Goal: Task Accomplishment & Management: Complete application form

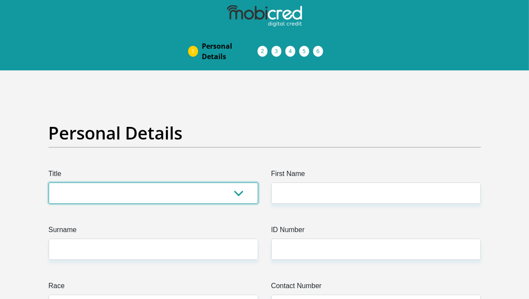
click at [94, 192] on select "Mr Ms Mrs Dr [PERSON_NAME]" at bounding box center [154, 192] width 210 height 21
select select "Ms"
click at [49, 182] on select "Mr Ms Mrs Dr [PERSON_NAME]" at bounding box center [154, 192] width 210 height 21
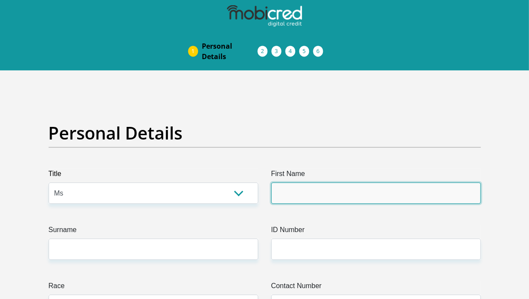
click at [310, 199] on input "First Name" at bounding box center [376, 192] width 210 height 21
type input "Ndumii"
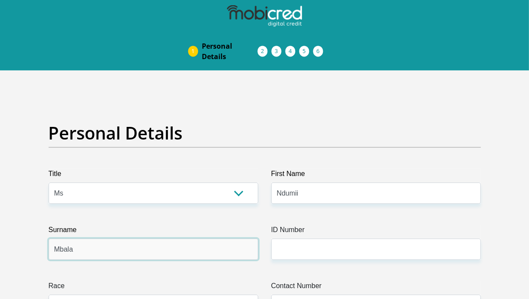
type input "Mbala"
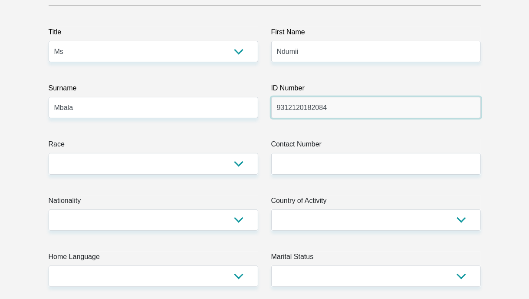
scroll to position [142, 0]
type input "9312120182084"
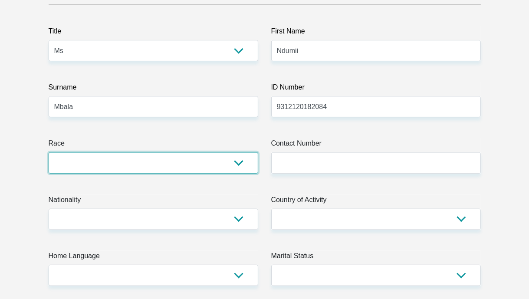
click at [177, 158] on select "Black Coloured Indian White Other" at bounding box center [154, 162] width 210 height 21
select select "1"
click at [49, 152] on select "Black Coloured Indian White Other" at bounding box center [154, 162] width 210 height 21
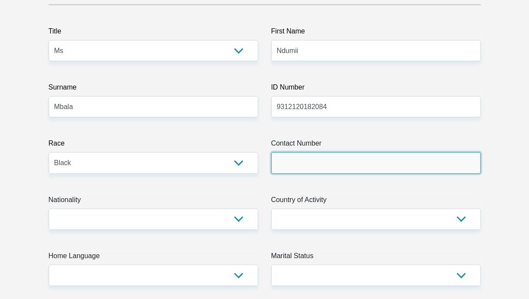
click at [313, 172] on input "Contact Number" at bounding box center [376, 162] width 210 height 21
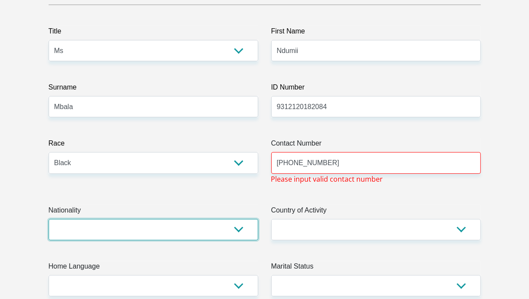
click at [235, 237] on select "[GEOGRAPHIC_DATA] [GEOGRAPHIC_DATA] [GEOGRAPHIC_DATA] [GEOGRAPHIC_DATA] [GEOGRA…" at bounding box center [154, 229] width 210 height 21
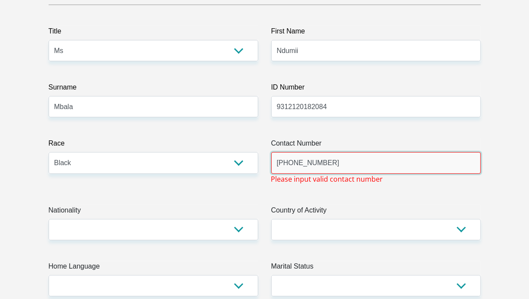
click at [283, 159] on input "[PHONE_NUMBER]" at bounding box center [376, 162] width 210 height 21
drag, startPoint x: 289, startPoint y: 163, endPoint x: 261, endPoint y: 168, distance: 28.7
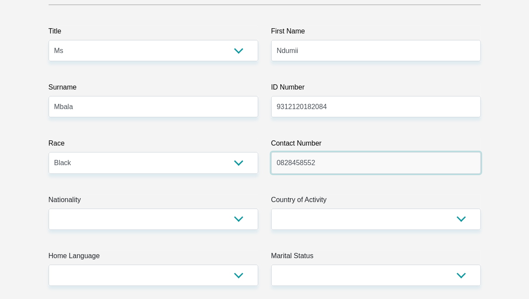
type input "0828458552"
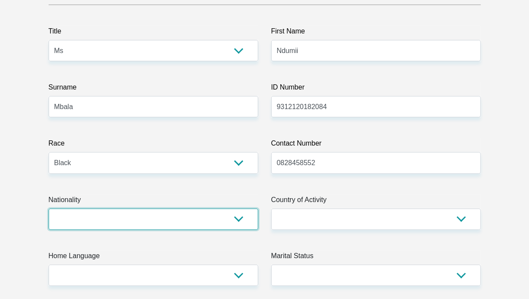
click at [188, 216] on select "[GEOGRAPHIC_DATA] [GEOGRAPHIC_DATA] [GEOGRAPHIC_DATA] [GEOGRAPHIC_DATA] [GEOGRA…" at bounding box center [154, 218] width 210 height 21
click at [49, 208] on select "[GEOGRAPHIC_DATA] [GEOGRAPHIC_DATA] [GEOGRAPHIC_DATA] [GEOGRAPHIC_DATA] [GEOGRA…" at bounding box center [154, 218] width 210 height 21
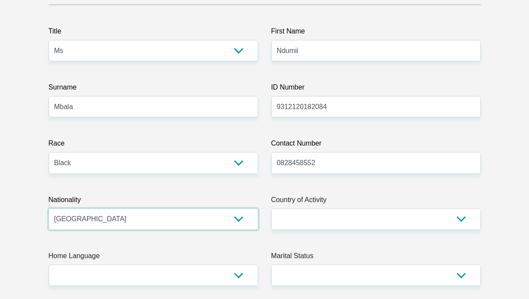
click at [116, 220] on select "[GEOGRAPHIC_DATA] [GEOGRAPHIC_DATA] [GEOGRAPHIC_DATA] [GEOGRAPHIC_DATA] [GEOGRA…" at bounding box center [154, 218] width 210 height 21
select select "ZAF"
click at [49, 208] on select "[GEOGRAPHIC_DATA] [GEOGRAPHIC_DATA] [GEOGRAPHIC_DATA] [GEOGRAPHIC_DATA] [GEOGRA…" at bounding box center [154, 218] width 210 height 21
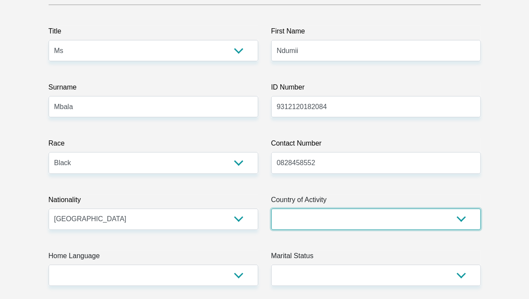
click at [322, 222] on select "[GEOGRAPHIC_DATA] [GEOGRAPHIC_DATA] [GEOGRAPHIC_DATA] [GEOGRAPHIC_DATA] [GEOGRA…" at bounding box center [376, 218] width 210 height 21
select select "ZAF"
click at [271, 208] on select "[GEOGRAPHIC_DATA] [GEOGRAPHIC_DATA] [GEOGRAPHIC_DATA] [GEOGRAPHIC_DATA] [GEOGRA…" at bounding box center [376, 218] width 210 height 21
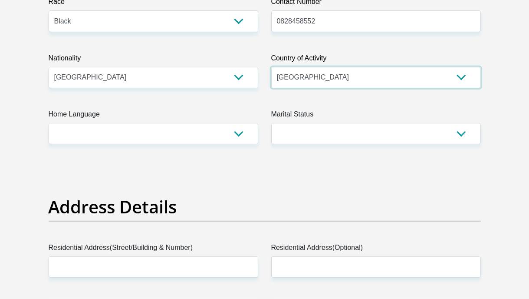
scroll to position [286, 0]
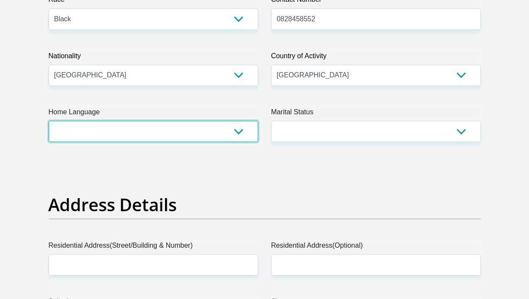
click at [150, 127] on select "Afrikaans English Sepedi South Ndebele Southern Sotho Swati Tsonga Tswana Venda…" at bounding box center [154, 131] width 210 height 21
select select "xho"
click at [49, 121] on select "Afrikaans English Sepedi South Ndebele Southern Sotho Swati Tsonga Tswana Venda…" at bounding box center [154, 131] width 210 height 21
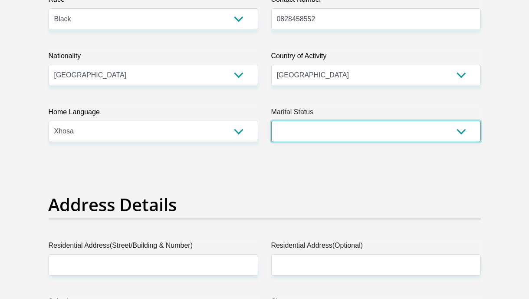
click at [344, 131] on select "Married ANC Single Divorced Widowed Married COP or Customary Law" at bounding box center [376, 131] width 210 height 21
select select "2"
click at [271, 121] on select "Married ANC Single Divorced Widowed Married COP or Customary Law" at bounding box center [376, 131] width 210 height 21
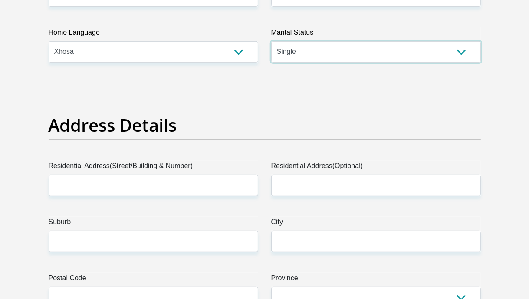
scroll to position [375, 0]
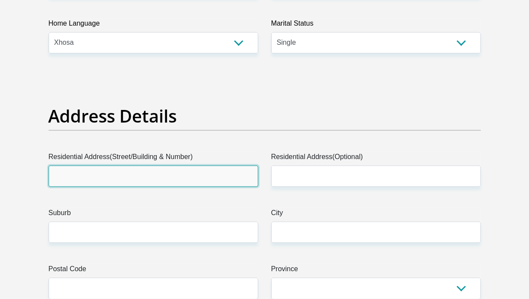
click at [123, 175] on input "Residential Address(Street/Building & Number)" at bounding box center [154, 175] width 210 height 21
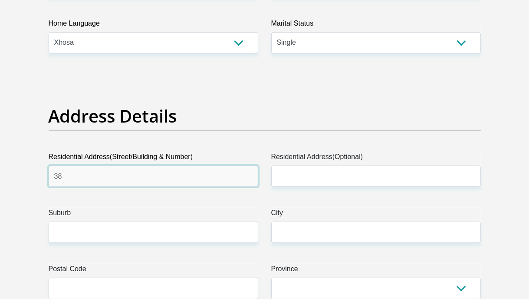
click at [97, 176] on input "38" at bounding box center [154, 175] width 210 height 21
type input "[STREET_ADDRESS][PERSON_NAME]"
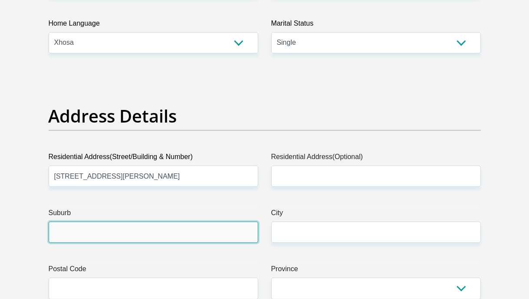
click at [77, 234] on input "Suburb" at bounding box center [154, 232] width 210 height 21
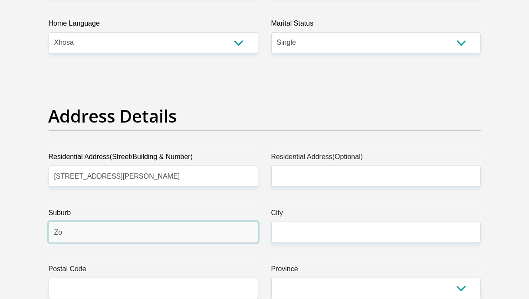
type input "Z"
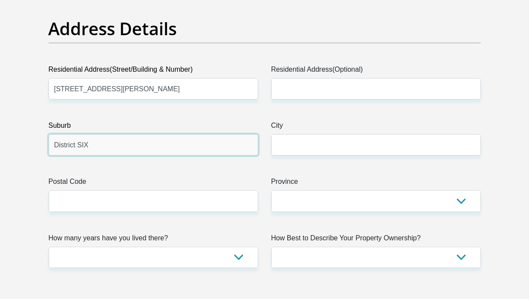
scroll to position [466, 0]
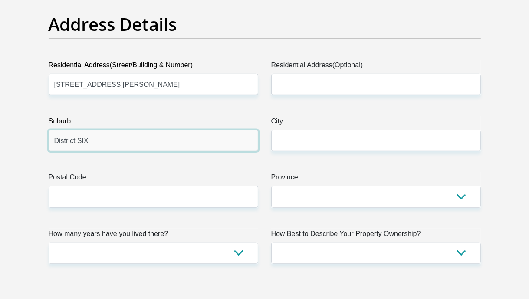
type input "District SIX"
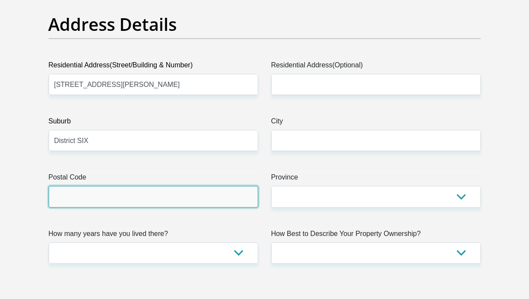
click at [78, 204] on input "Postal Code" at bounding box center [154, 196] width 210 height 21
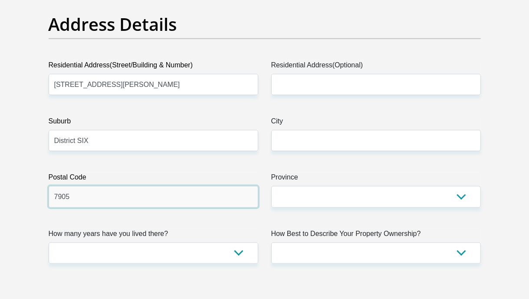
type input "7905"
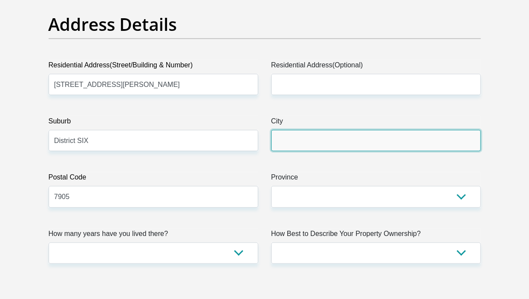
click at [365, 147] on input "City" at bounding box center [376, 140] width 210 height 21
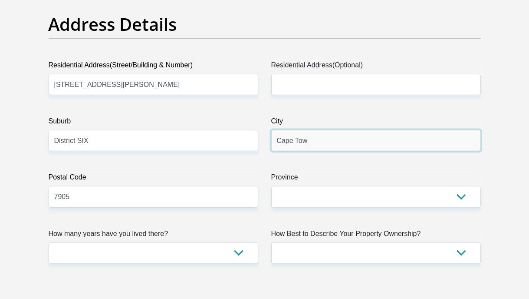
type input "[GEOGRAPHIC_DATA]"
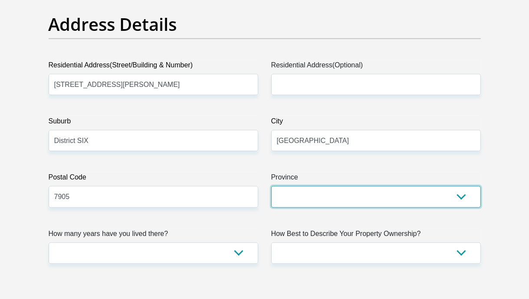
click at [315, 196] on select "Eastern Cape Free State [GEOGRAPHIC_DATA] [GEOGRAPHIC_DATA][DATE] [GEOGRAPHIC_D…" at bounding box center [376, 196] width 210 height 21
select select "Western Cape"
click at [271, 186] on select "Eastern Cape Free State [GEOGRAPHIC_DATA] [GEOGRAPHIC_DATA][DATE] [GEOGRAPHIC_D…" at bounding box center [376, 196] width 210 height 21
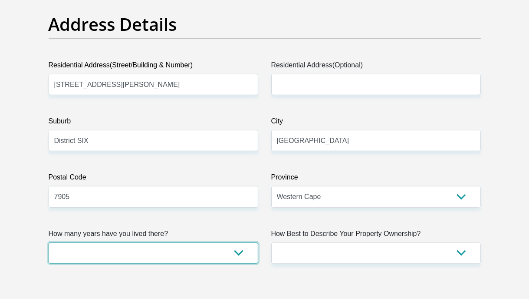
click at [142, 258] on select "less than 1 year 1-3 years 3-5 years 5+ years" at bounding box center [154, 252] width 210 height 21
select select "2"
click at [49, 242] on select "less than 1 year 1-3 years 3-5 years 5+ years" at bounding box center [154, 252] width 210 height 21
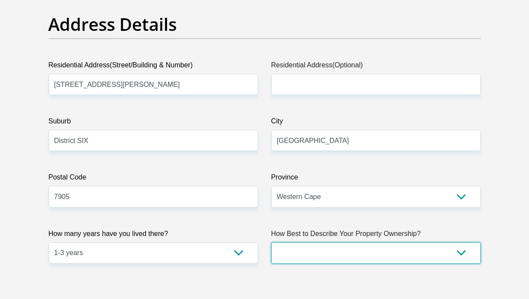
click at [387, 254] on select "Owned Rented Family Owned Company Dwelling" at bounding box center [376, 252] width 210 height 21
select select "Rented"
click at [271, 242] on select "Owned Rented Family Owned Company Dwelling" at bounding box center [376, 252] width 210 height 21
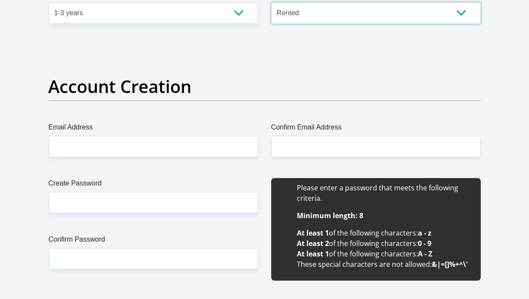
scroll to position [707, 0]
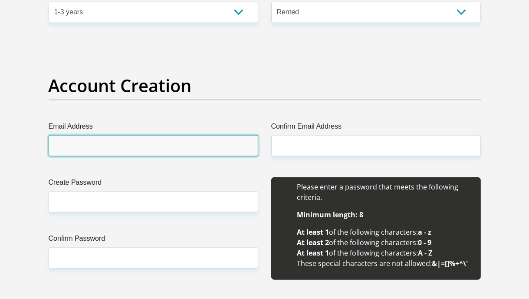
click at [145, 148] on input "Email Address" at bounding box center [154, 145] width 210 height 21
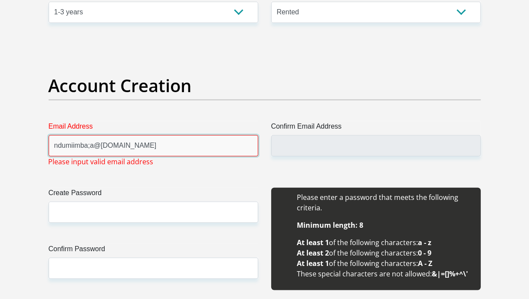
click at [89, 146] on input "ndumiimba;a@[DOMAIN_NAME]" at bounding box center [154, 145] width 210 height 21
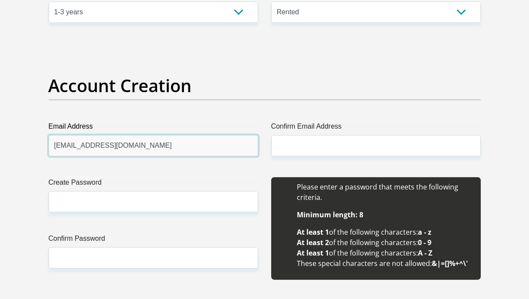
type input "[EMAIL_ADDRESS][DOMAIN_NAME]"
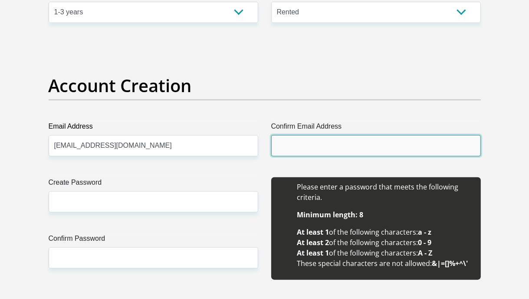
click at [318, 151] on input "Confirm Email Address" at bounding box center [376, 145] width 210 height 21
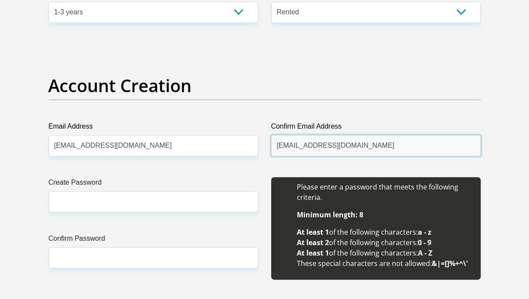
type input "[EMAIL_ADDRESS][DOMAIN_NAME]"
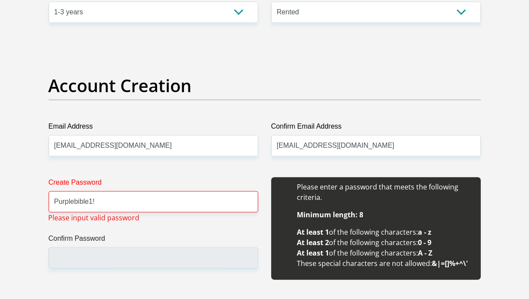
click at [485, 143] on div "Confirm Email Address [EMAIL_ADDRESS][DOMAIN_NAME]" at bounding box center [376, 138] width 223 height 35
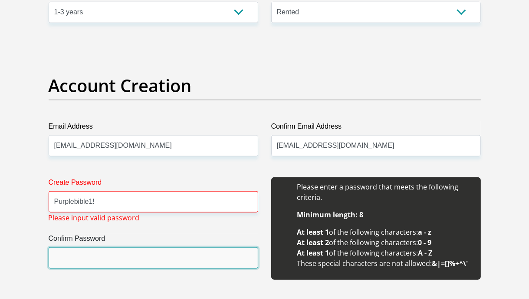
click at [146, 253] on input "Confirm Password" at bounding box center [154, 257] width 210 height 21
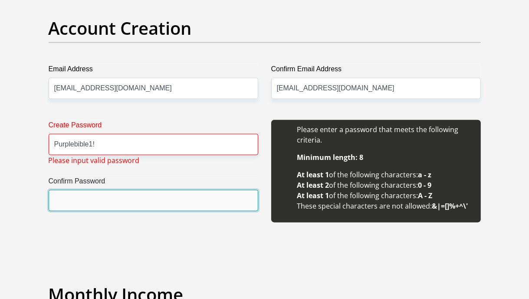
scroll to position [764, 0]
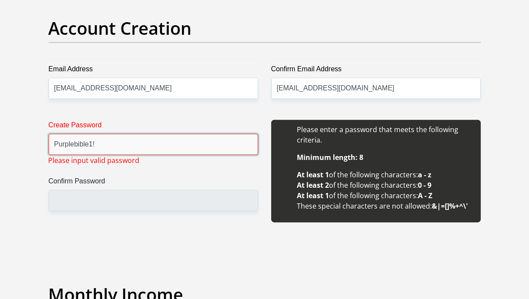
click at [108, 148] on input "Purplebible1!" at bounding box center [154, 144] width 210 height 21
drag, startPoint x: 110, startPoint y: 147, endPoint x: 10, endPoint y: 158, distance: 100.4
type input "p"
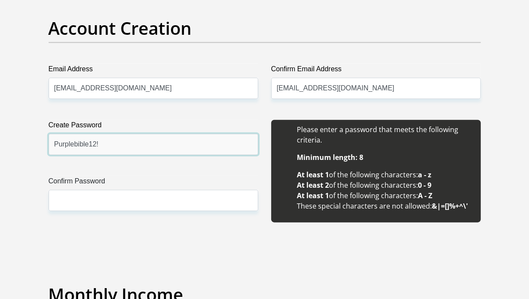
type input "Purplebible12!"
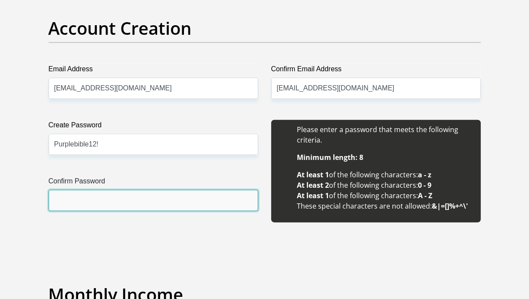
click at [100, 208] on input "Confirm Password" at bounding box center [154, 200] width 210 height 21
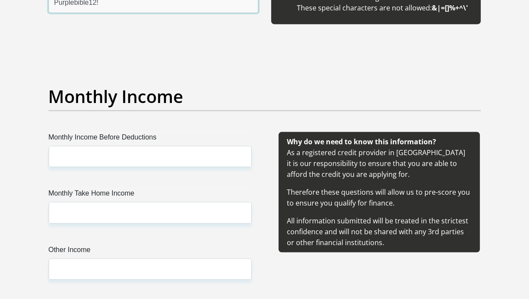
scroll to position [962, 0]
type input "Purplebible12!"
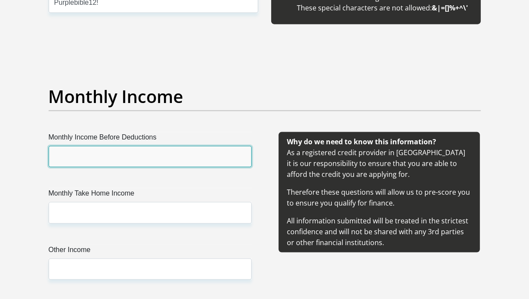
click at [116, 147] on input "Monthly Income Before Deductions" at bounding box center [150, 156] width 203 height 21
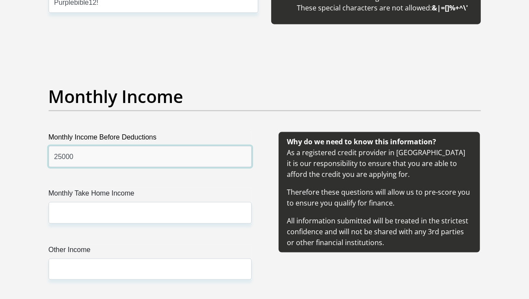
type input "25000"
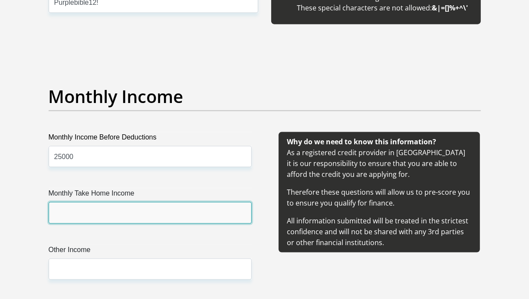
click at [116, 210] on input "Monthly Take Home Income" at bounding box center [150, 212] width 203 height 21
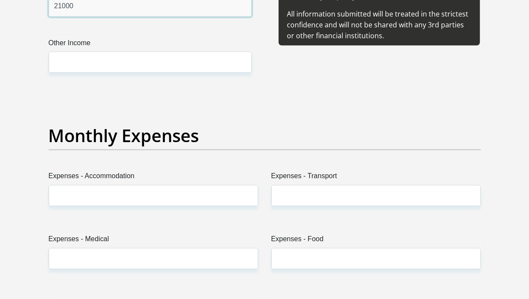
scroll to position [1169, 0]
type input "21000"
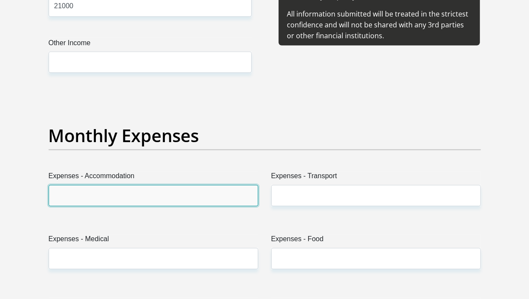
click at [113, 199] on input "Expenses - Accommodation" at bounding box center [154, 195] width 210 height 21
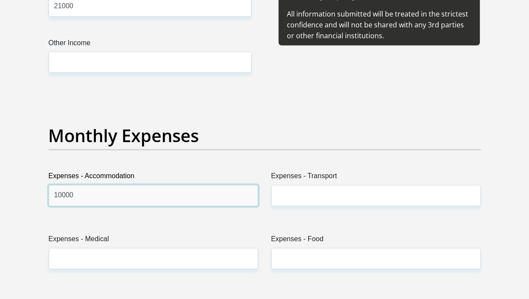
type input "10000"
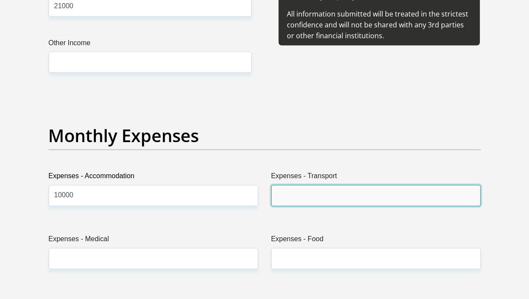
click at [329, 199] on input "Expenses - Transport" at bounding box center [376, 195] width 210 height 21
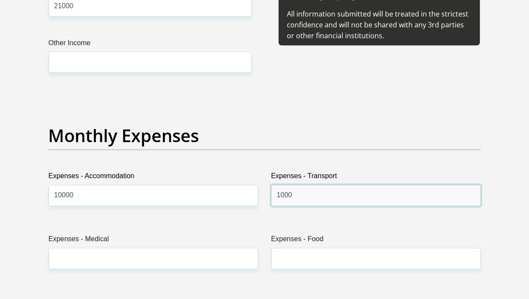
type input "1000"
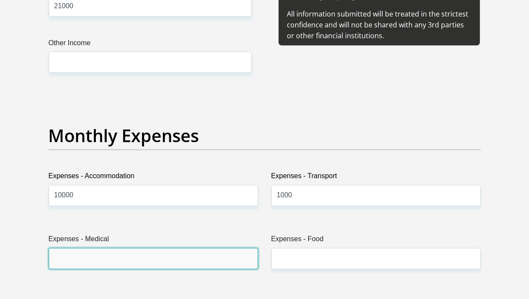
click at [198, 255] on input "Expenses - Medical" at bounding box center [154, 258] width 210 height 21
type input "250"
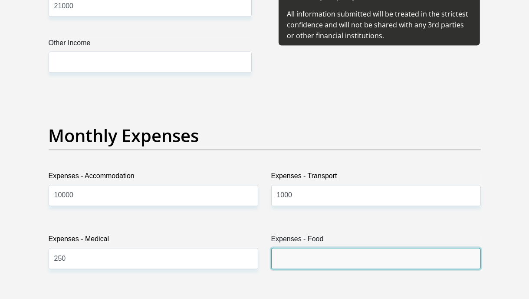
click at [308, 255] on input "Expenses - Food" at bounding box center [376, 258] width 210 height 21
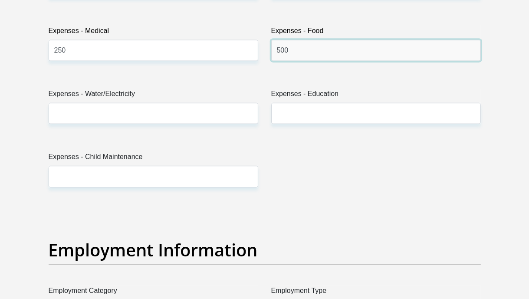
scroll to position [1378, 0]
type input "500"
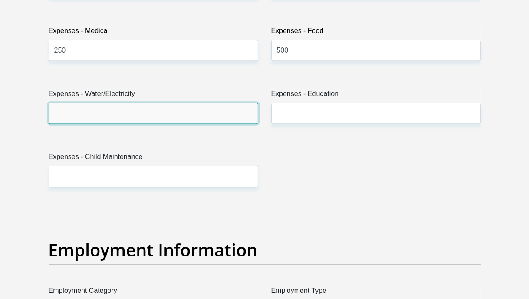
click at [137, 116] on input "Expenses - Water/Electricity" at bounding box center [154, 113] width 210 height 21
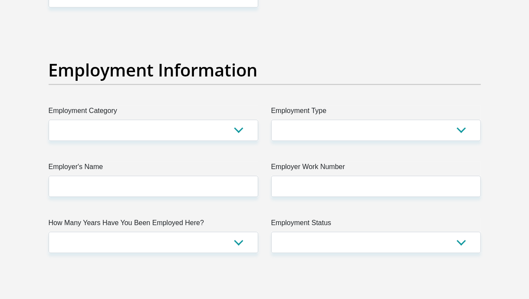
scroll to position [1558, 0]
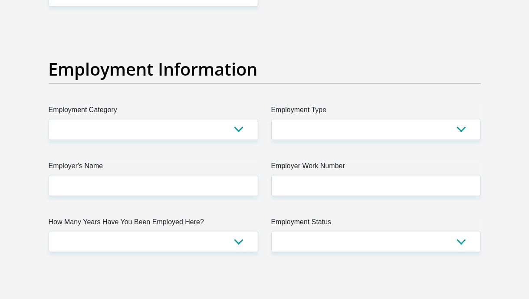
type input "250"
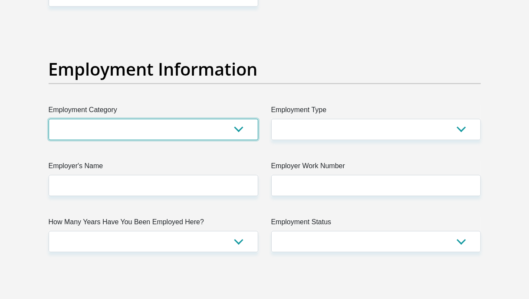
click at [141, 132] on select "AGRICULTURE ALCOHOL & TOBACCO CONSTRUCTION MATERIALS METALLURGY EQUIPMENT FOR R…" at bounding box center [154, 129] width 210 height 21
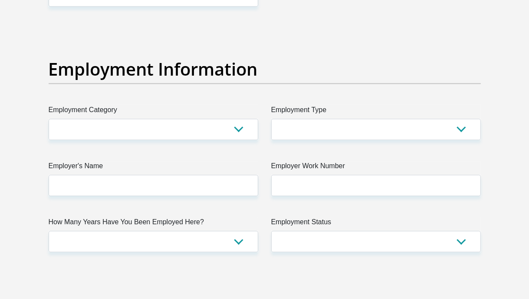
click at [17, 136] on section "Personal Details Title Mr Ms Mrs Dr [PERSON_NAME] First Name Ndumii Surname Mba…" at bounding box center [264, 26] width 529 height 3028
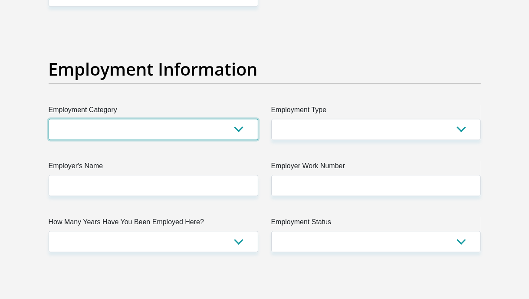
click at [108, 129] on select "AGRICULTURE ALCOHOL & TOBACCO CONSTRUCTION MATERIALS METALLURGY EQUIPMENT FOR R…" at bounding box center [154, 129] width 210 height 21
select select "17"
click at [49, 119] on select "AGRICULTURE ALCOHOL & TOBACCO CONSTRUCTION MATERIALS METALLURGY EQUIPMENT FOR R…" at bounding box center [154, 129] width 210 height 21
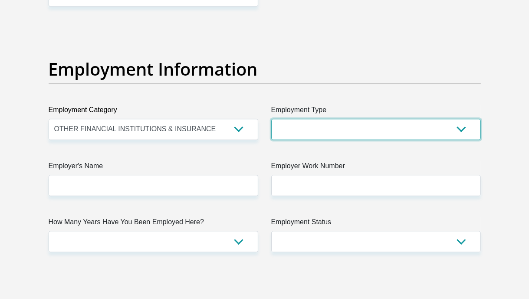
click at [318, 131] on select "College/Lecturer Craft Seller Creative Driver Executive Farmer Forces - Non Com…" at bounding box center [376, 129] width 210 height 21
select select "Sales"
click at [271, 119] on select "College/Lecturer Craft Seller Creative Driver Executive Farmer Forces - Non Com…" at bounding box center [376, 129] width 210 height 21
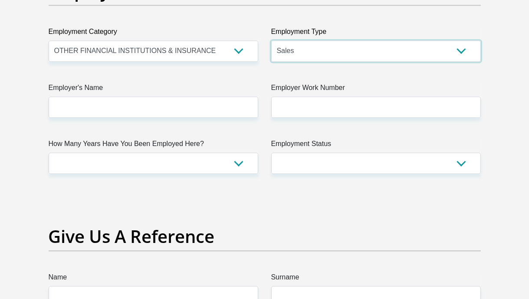
scroll to position [1638, 0]
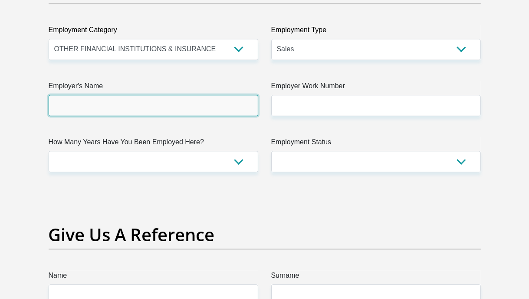
click at [191, 100] on input "Employer's Name" at bounding box center [154, 105] width 210 height 21
type input "Potentiam"
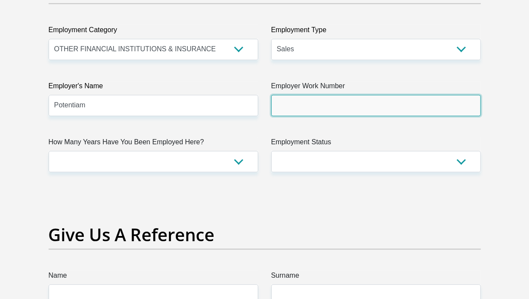
click at [300, 100] on input "Employer Work Number" at bounding box center [376, 105] width 210 height 21
type input "0215231208"
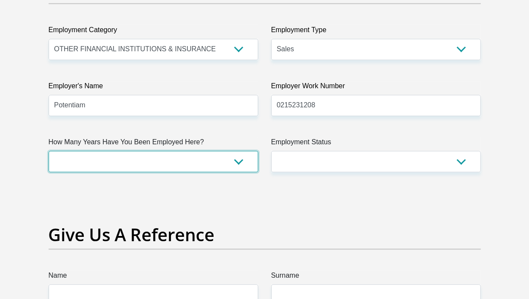
click at [187, 162] on select "less than 1 year 1-3 years 3-5 years 5+ years" at bounding box center [154, 161] width 210 height 21
select select "6"
click at [49, 151] on select "less than 1 year 1-3 years 3-5 years 5+ years" at bounding box center [154, 161] width 210 height 21
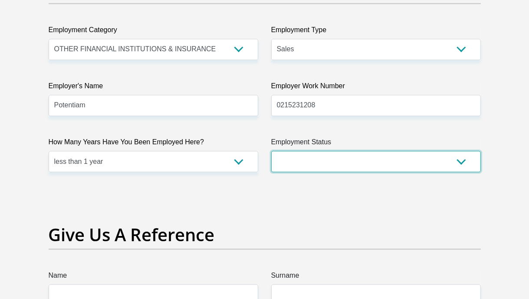
click at [330, 151] on select "Permanent/Full-time Part-time/Casual [DEMOGRAPHIC_DATA] Worker Self-Employed Ho…" at bounding box center [376, 161] width 210 height 21
select select "1"
click at [271, 151] on select "Permanent/Full-time Part-time/Casual [DEMOGRAPHIC_DATA] Worker Self-Employed Ho…" at bounding box center [376, 161] width 210 height 21
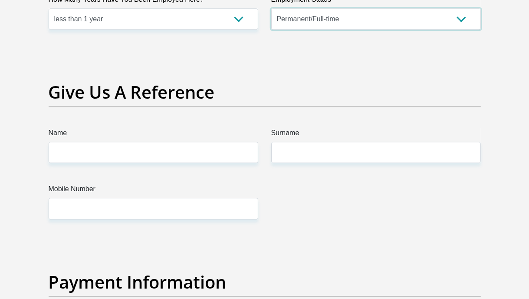
scroll to position [1782, 0]
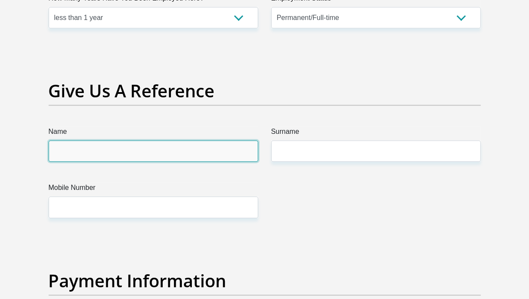
click at [163, 154] on input "Name" at bounding box center [154, 150] width 210 height 21
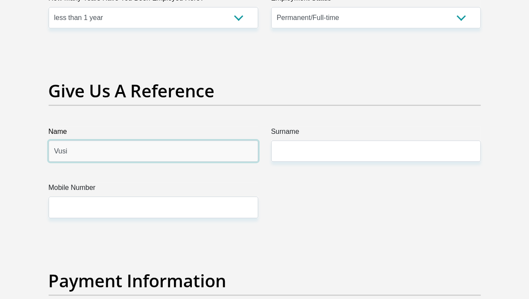
type input "Vusi"
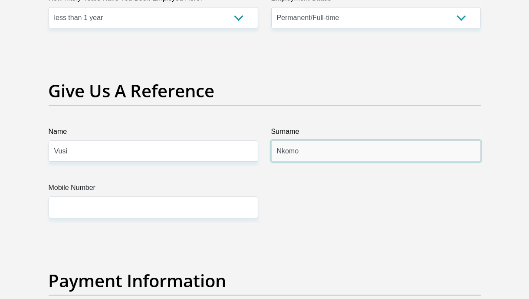
type input "Nkomo"
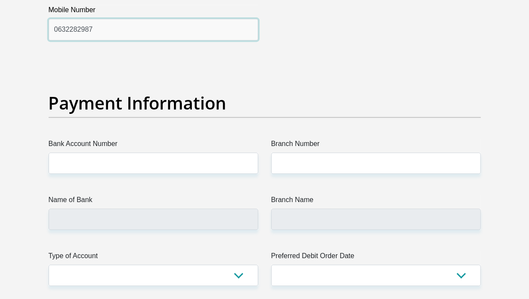
scroll to position [1961, 0]
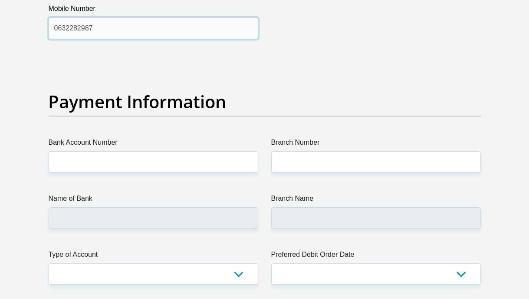
type input "0632282987"
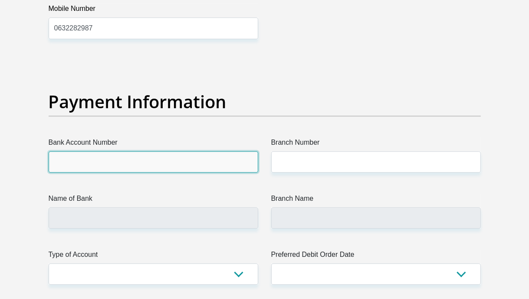
click at [163, 154] on input "Bank Account Number" at bounding box center [154, 161] width 210 height 21
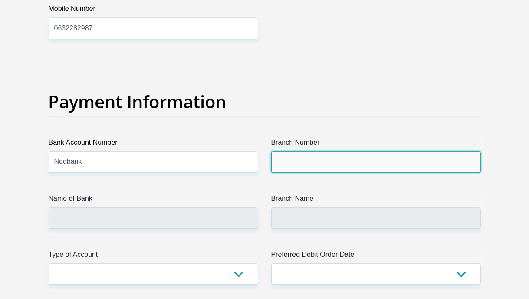
click at [315, 157] on input "Branch Number" at bounding box center [376, 161] width 210 height 21
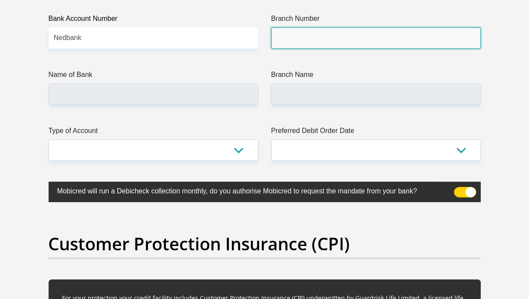
scroll to position [2088, 0]
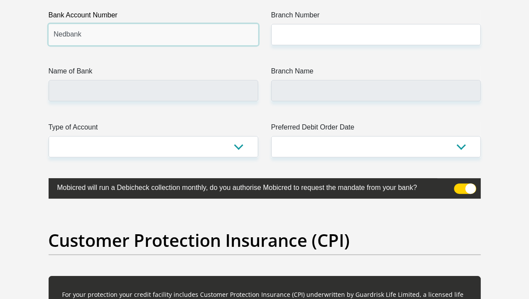
drag, startPoint x: 127, startPoint y: 36, endPoint x: 18, endPoint y: 39, distance: 109.1
type input "1169984541"
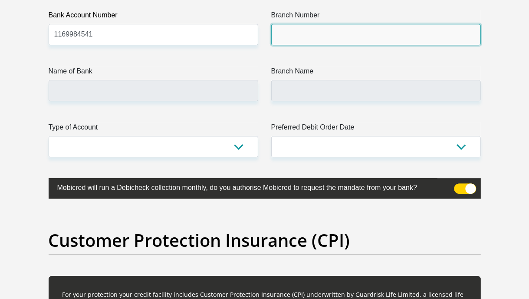
click at [351, 35] on input "Branch Number" at bounding box center [376, 34] width 210 height 21
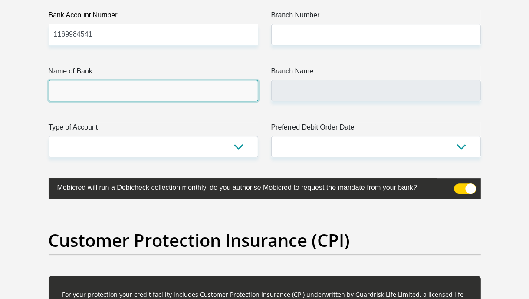
click at [162, 87] on input "Name of Bank" at bounding box center [154, 90] width 210 height 21
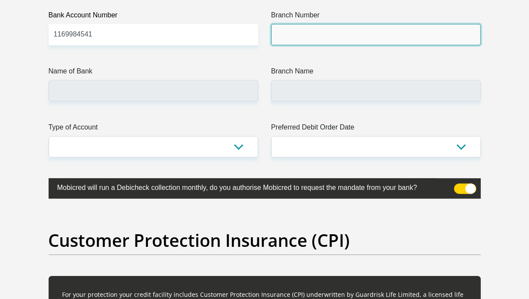
click at [337, 36] on input "Branch Number" at bounding box center [376, 34] width 210 height 21
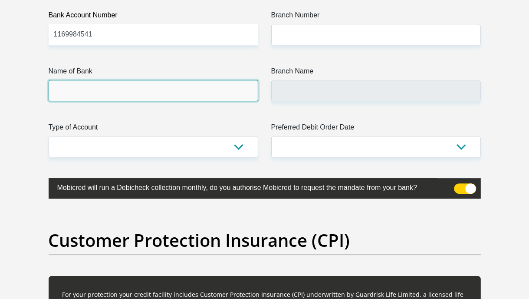
click at [105, 98] on input "Name of Bank" at bounding box center [154, 90] width 210 height 21
click at [81, 92] on input "Name of Bank" at bounding box center [154, 90] width 210 height 21
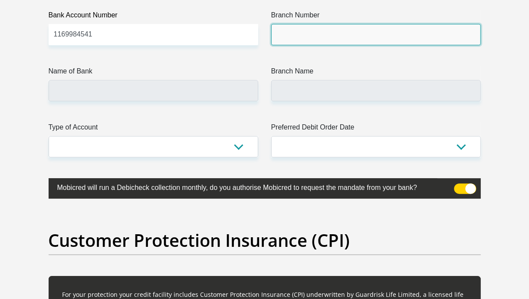
click at [333, 35] on input "Branch Number" at bounding box center [376, 34] width 210 height 21
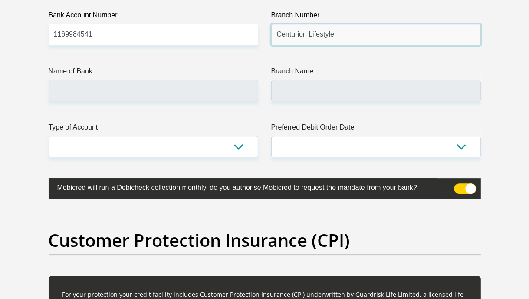
type input "Centurion Lifestyle"
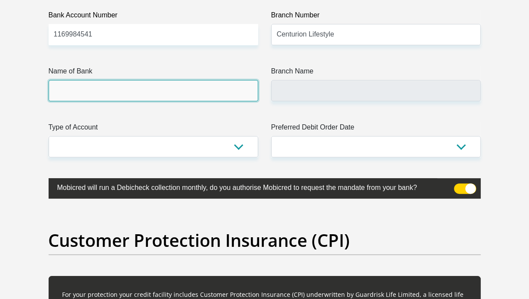
click at [185, 89] on input "Name of Bank" at bounding box center [154, 90] width 210 height 21
drag, startPoint x: 185, startPoint y: 89, endPoint x: 198, endPoint y: 89, distance: 12.6
click at [198, 89] on input "Name of Bank" at bounding box center [154, 90] width 210 height 21
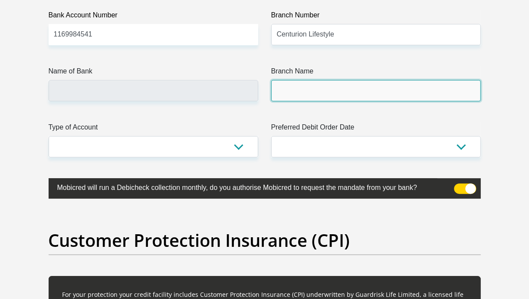
click at [312, 92] on input "Branch Name" at bounding box center [376, 90] width 210 height 21
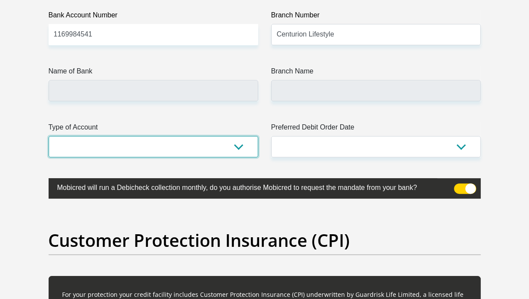
click at [149, 148] on select "Cheque Savings" at bounding box center [154, 146] width 210 height 21
select select "CUR"
click at [49, 136] on select "Cheque Savings" at bounding box center [154, 146] width 210 height 21
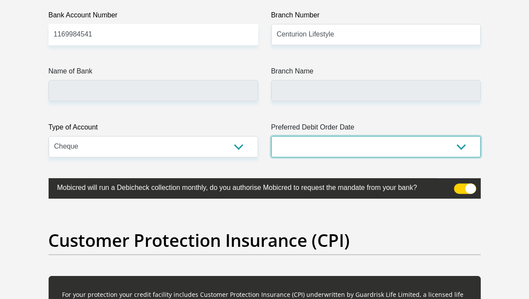
click at [367, 146] on select "1st 2nd 3rd 4th 5th 7th 18th 19th 20th 21st 22nd 23rd 24th 25th 26th 27th 28th …" at bounding box center [376, 146] width 210 height 21
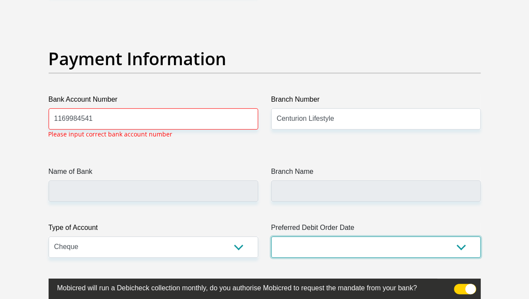
scroll to position [2001, 0]
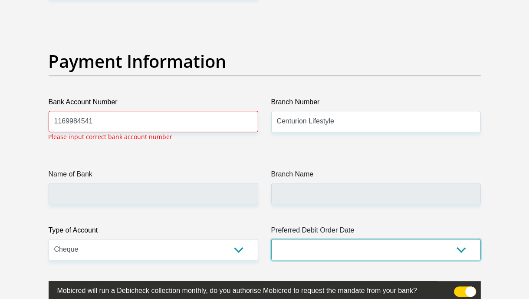
select select "30"
click at [271, 239] on select "1st 2nd 3rd 4th 5th 7th 18th 19th 20th 21st 22nd 23rd 24th 25th 26th 27th 28th …" at bounding box center [376, 249] width 210 height 21
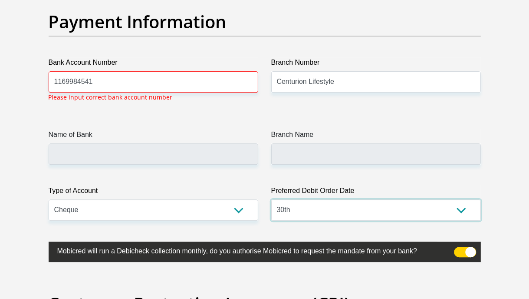
scroll to position [2041, 0]
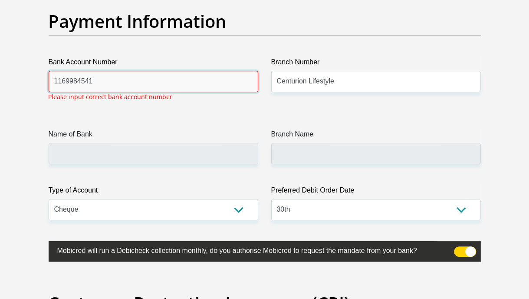
click at [145, 79] on input "1169984541" at bounding box center [154, 81] width 210 height 21
click at [55, 86] on input "1169984541" at bounding box center [154, 81] width 210 height 21
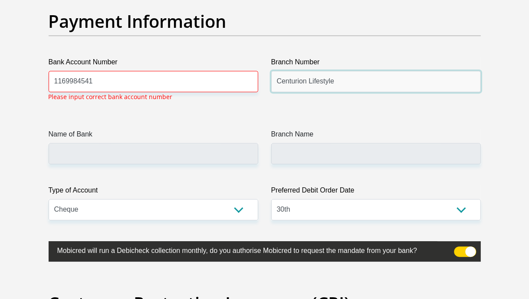
click at [323, 78] on input "Centurion Lifestyle" at bounding box center [376, 81] width 210 height 21
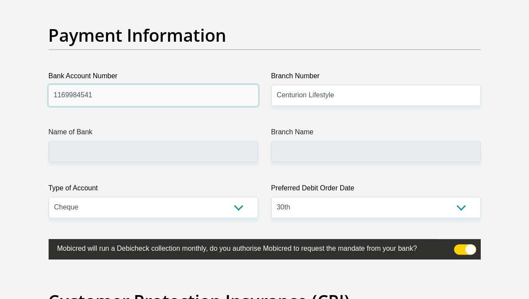
click at [155, 88] on input "1169984541" at bounding box center [154, 95] width 210 height 21
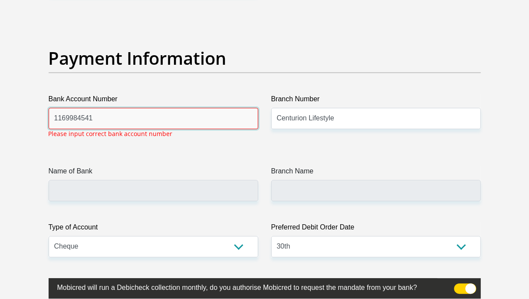
click at [152, 109] on input "1169984541" at bounding box center [154, 118] width 210 height 21
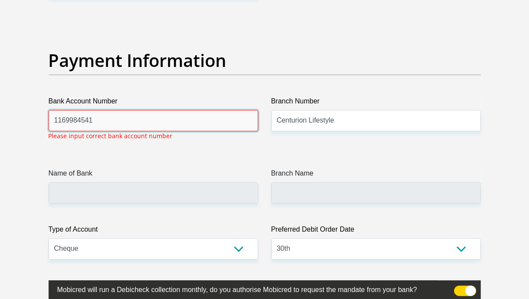
click at [152, 109] on div "Bank Account Number [FINANCIAL_ID] Please input correct bank account number" at bounding box center [154, 113] width 210 height 35
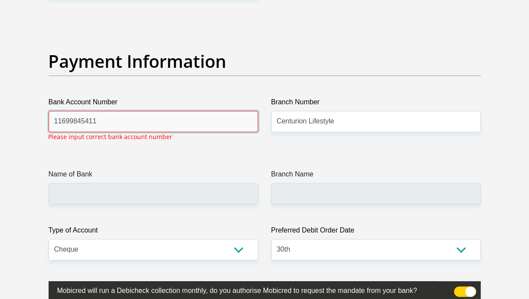
type input "1169984541"
click at [94, 117] on input "1169984541" at bounding box center [154, 121] width 210 height 21
type input "1"
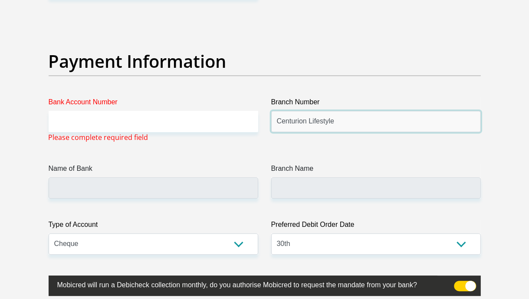
click at [346, 119] on input "Centurion Lifestyle" at bounding box center [376, 121] width 210 height 21
type input "Nedbank"
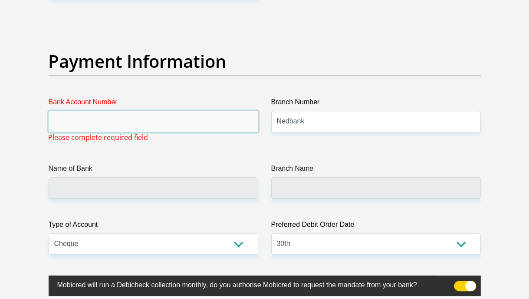
click at [122, 119] on input "Bank Account Number" at bounding box center [154, 121] width 210 height 21
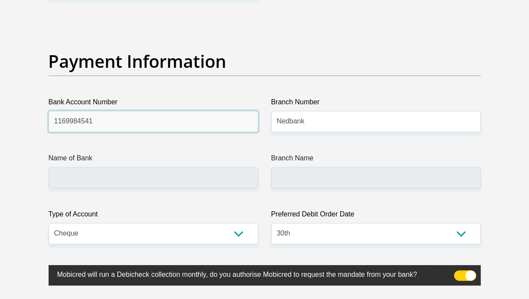
type input "1169984541"
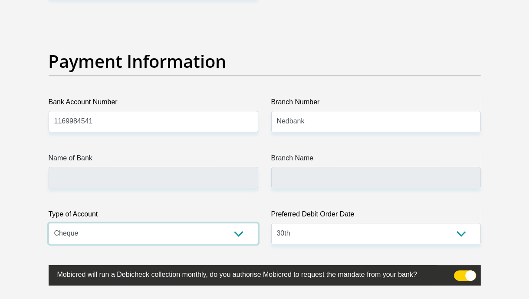
click at [139, 230] on select "Cheque Savings" at bounding box center [154, 233] width 210 height 21
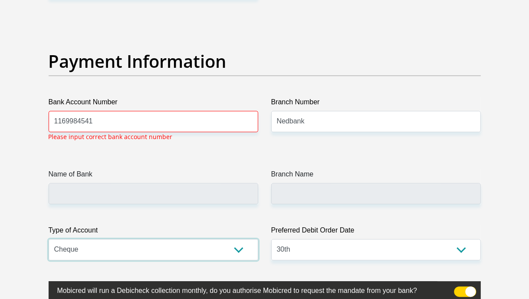
select select "SAV"
click at [49, 239] on select "Cheque Savings" at bounding box center [154, 249] width 210 height 21
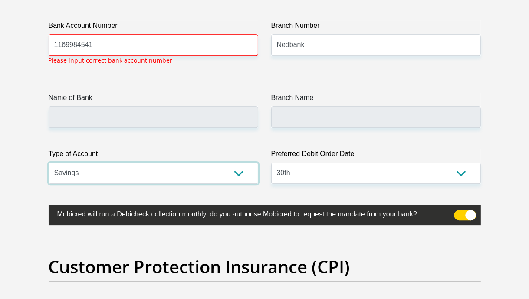
scroll to position [2084, 0]
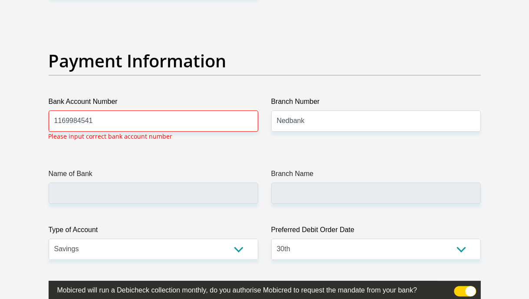
scroll to position [2001, 0]
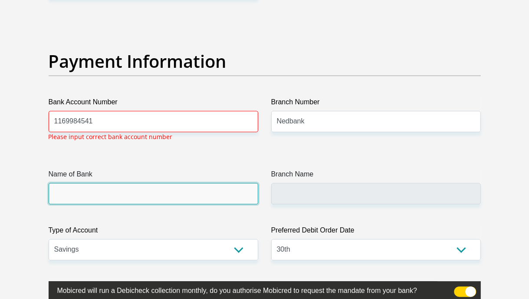
click at [129, 195] on input "Name of Bank" at bounding box center [154, 193] width 210 height 21
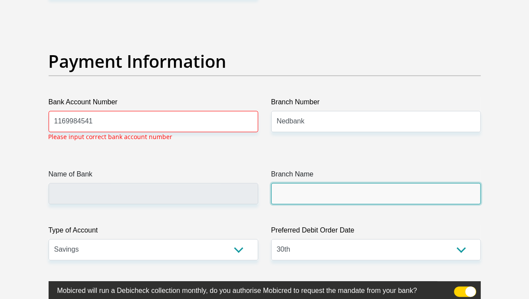
click at [287, 188] on input "Branch Name" at bounding box center [376, 193] width 210 height 21
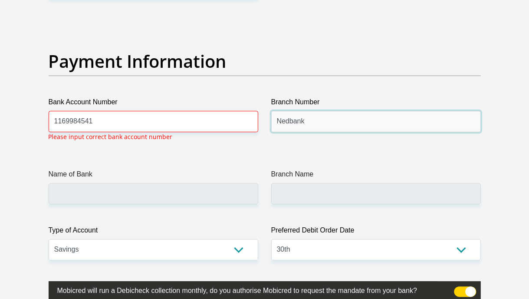
click at [304, 112] on input "Nedbank" at bounding box center [376, 121] width 210 height 21
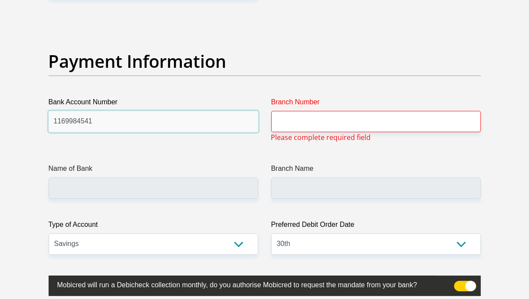
click at [89, 120] on input "1169984541" at bounding box center [154, 121] width 210 height 21
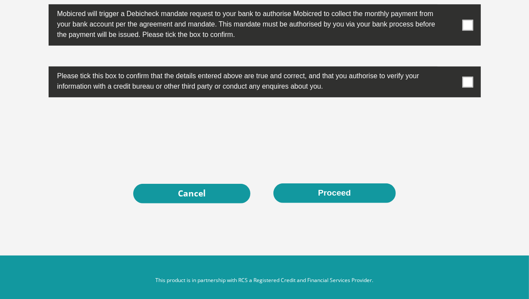
scroll to position [2858, 0]
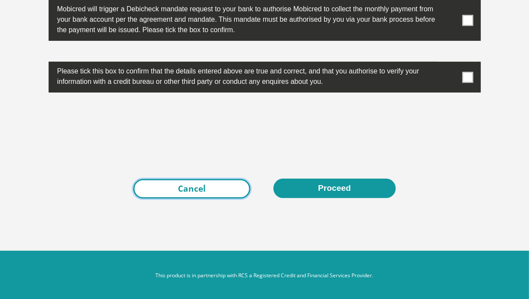
click at [174, 187] on link "Cancel" at bounding box center [191, 189] width 117 height 20
